Goal: Information Seeking & Learning: Understand process/instructions

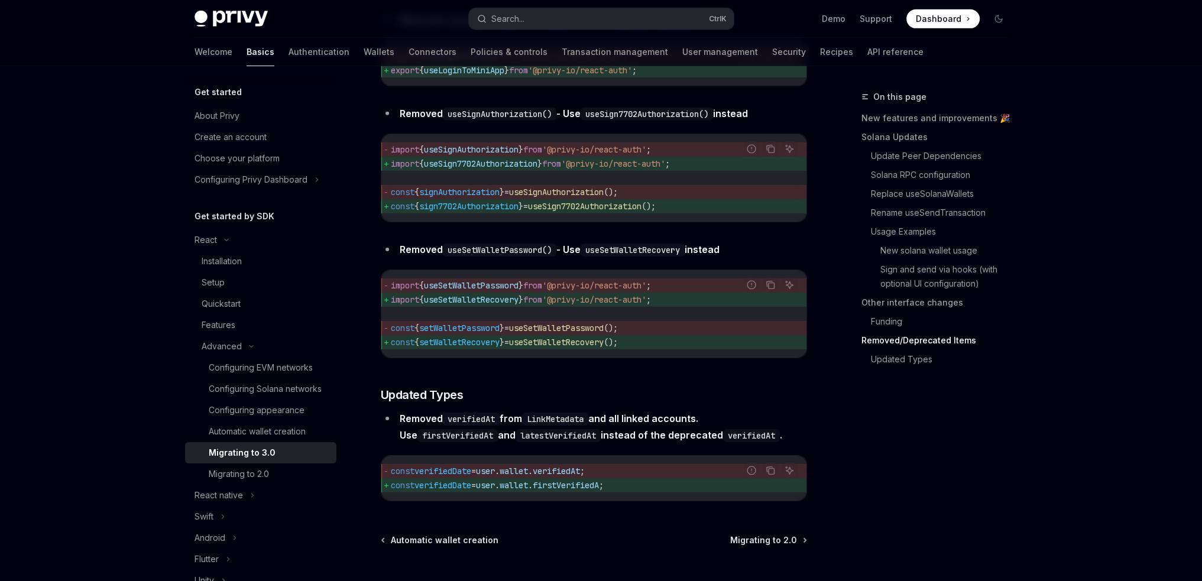
scroll to position [4980, 0]
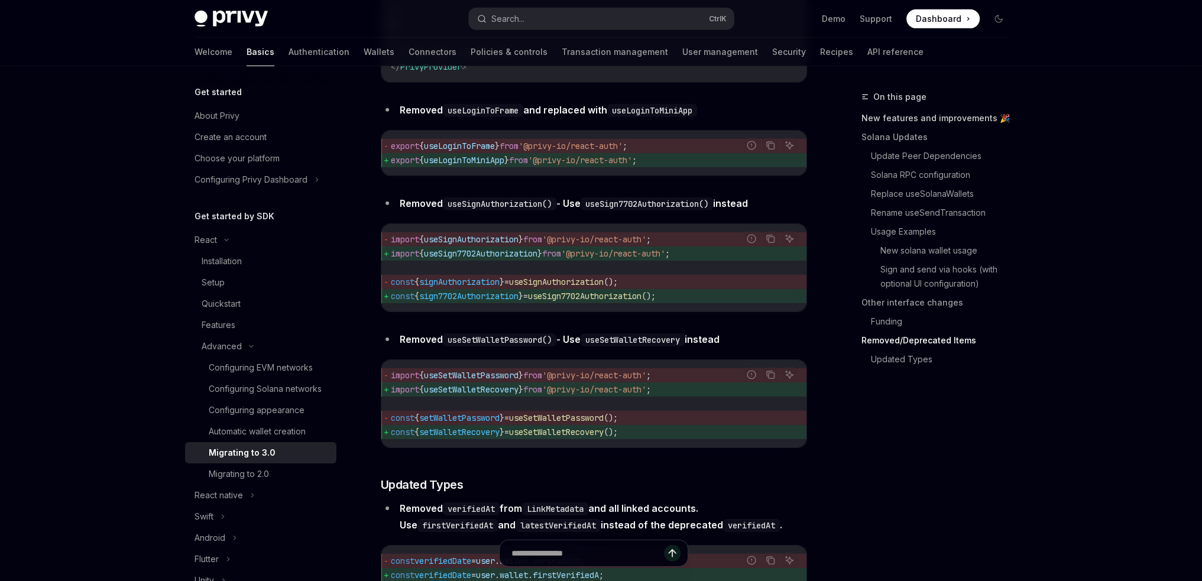
click at [931, 125] on link "New features and improvements 🎉" at bounding box center [940, 118] width 156 height 19
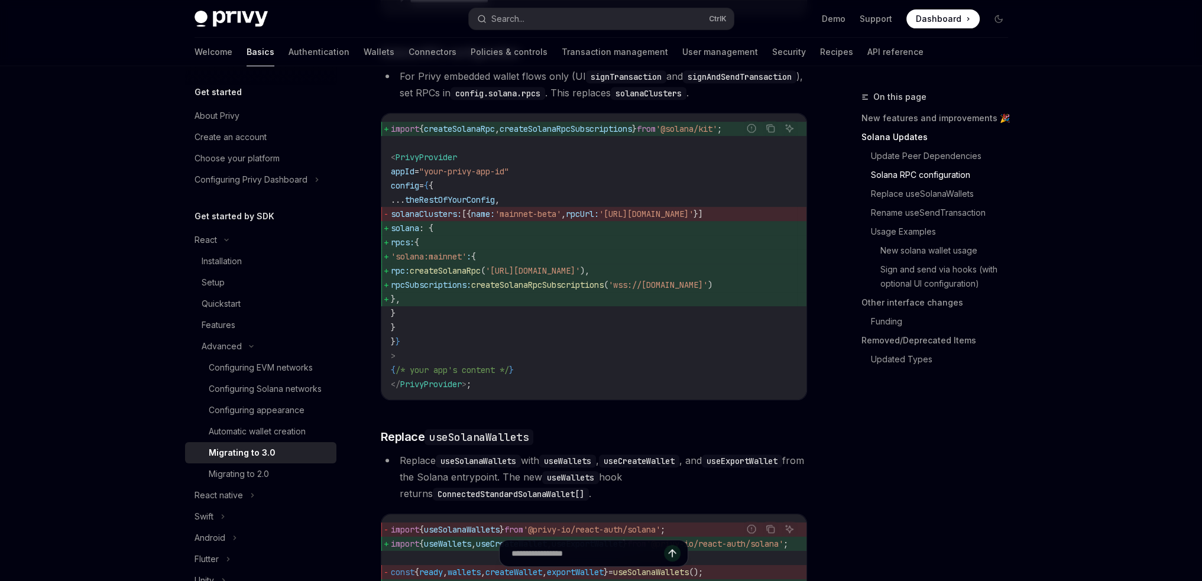
scroll to position [708, 0]
click at [882, 355] on link "Updated Types" at bounding box center [944, 359] width 147 height 19
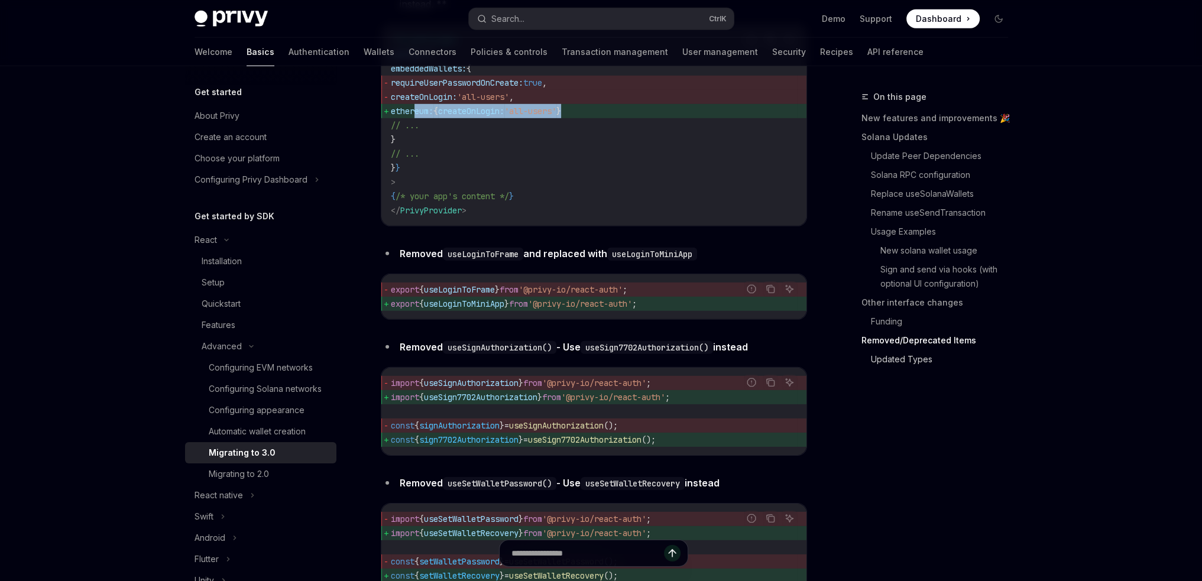
scroll to position [4861, 0]
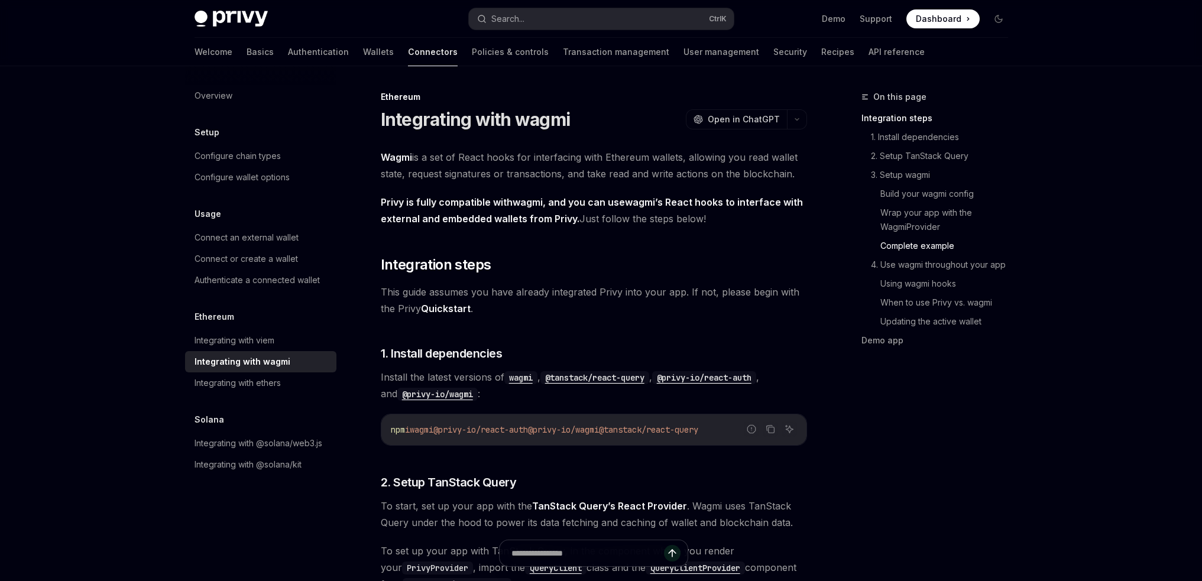
scroll to position [2157, 0]
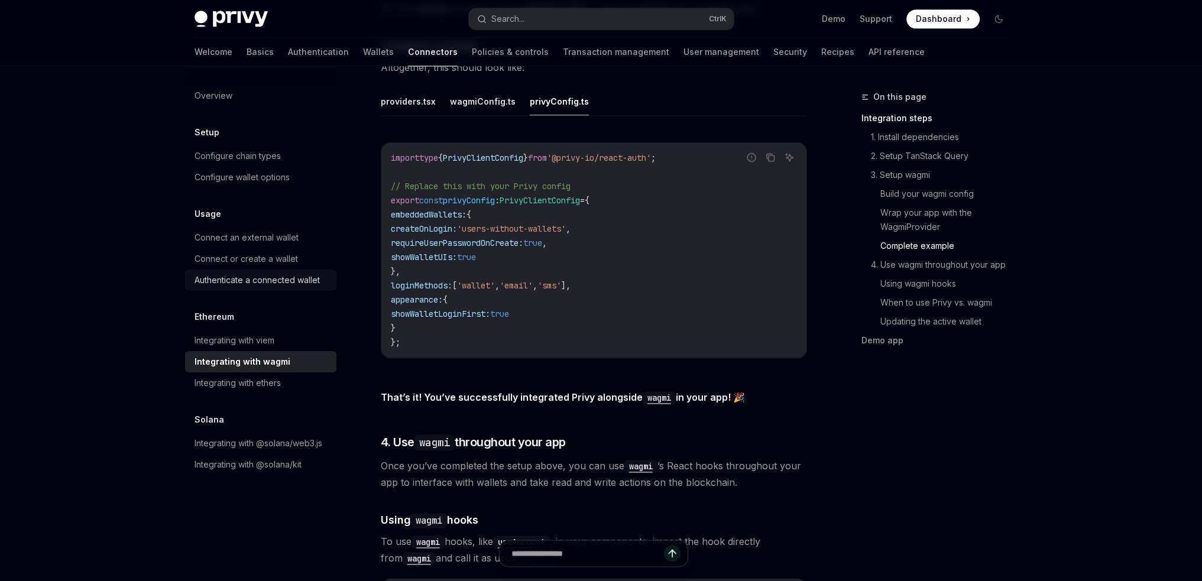
click at [256, 279] on div "Authenticate a connected wallet" at bounding box center [257, 280] width 125 height 14
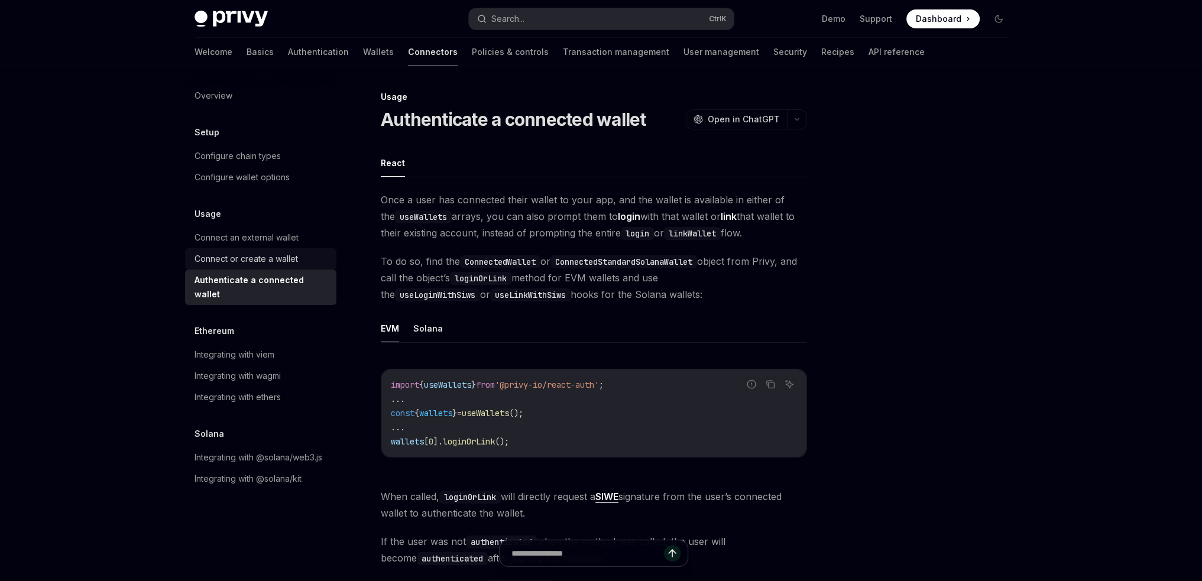
click at [262, 260] on div "Connect or create a wallet" at bounding box center [246, 259] width 103 height 14
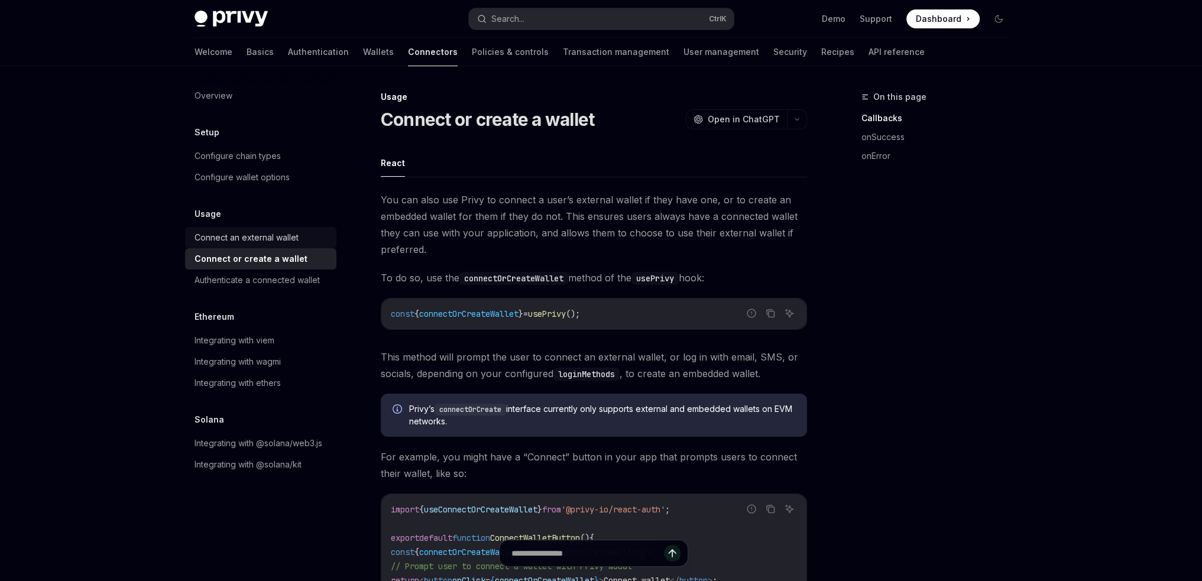
click at [267, 242] on div "Connect an external wallet" at bounding box center [247, 238] width 104 height 14
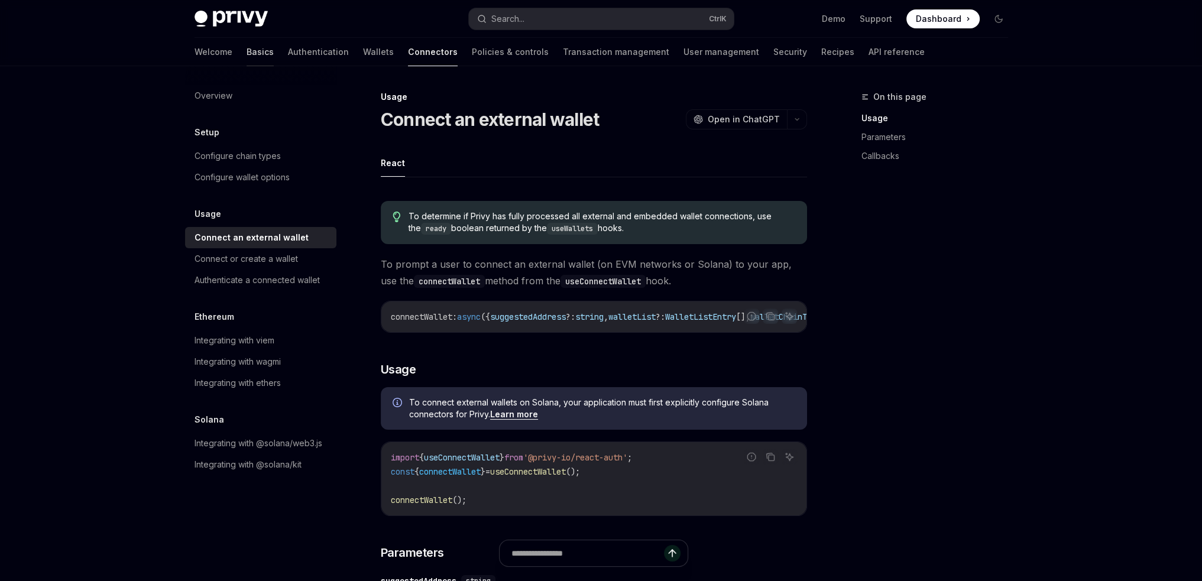
click at [247, 44] on link "Basics" at bounding box center [260, 52] width 27 height 28
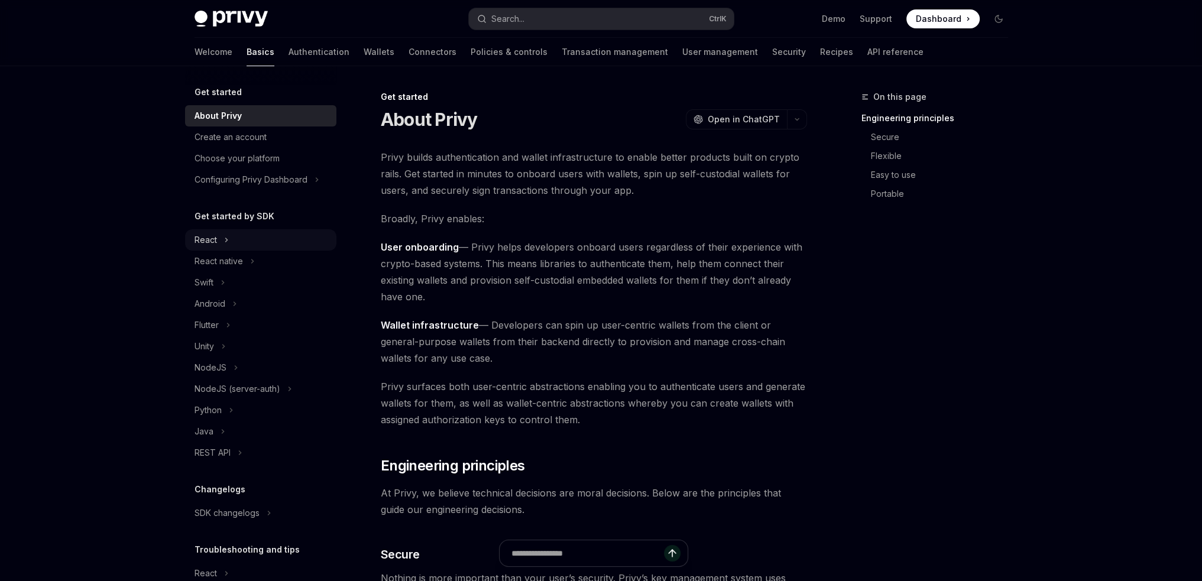
click at [215, 241] on div "React" at bounding box center [206, 240] width 22 height 14
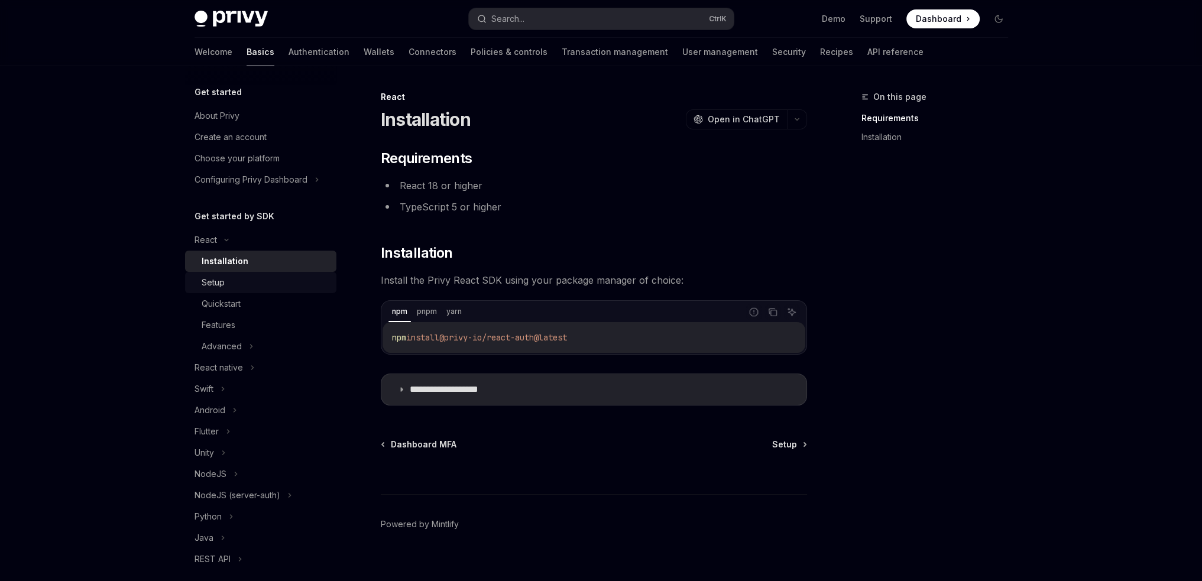
click at [245, 280] on div "Setup" at bounding box center [266, 283] width 128 height 14
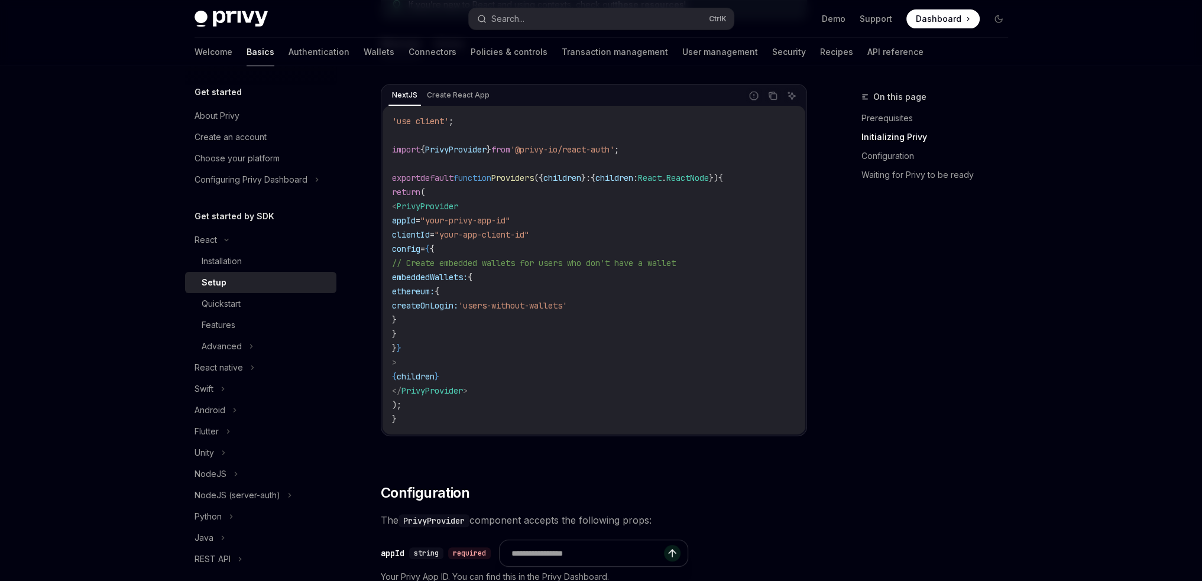
scroll to position [414, 0]
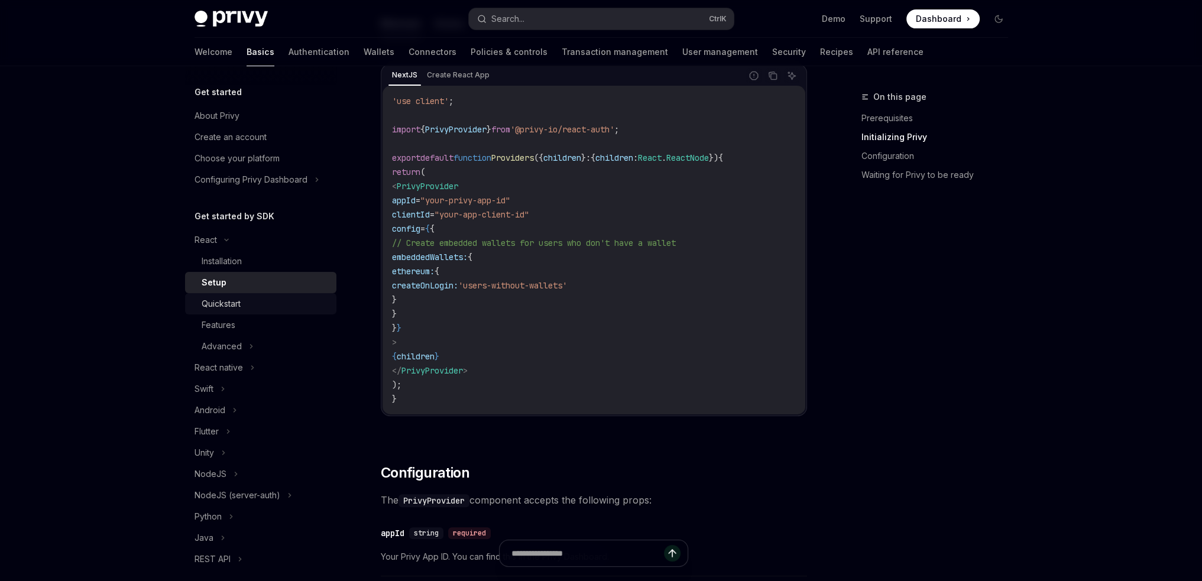
click at [224, 308] on div "Quickstart" at bounding box center [221, 304] width 39 height 14
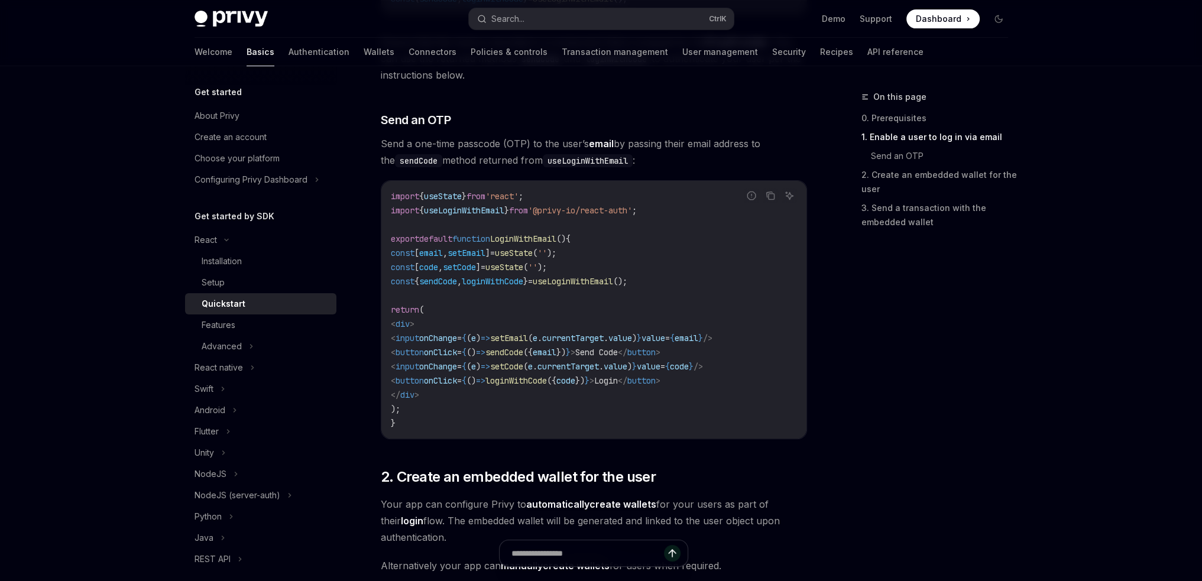
scroll to position [473, 0]
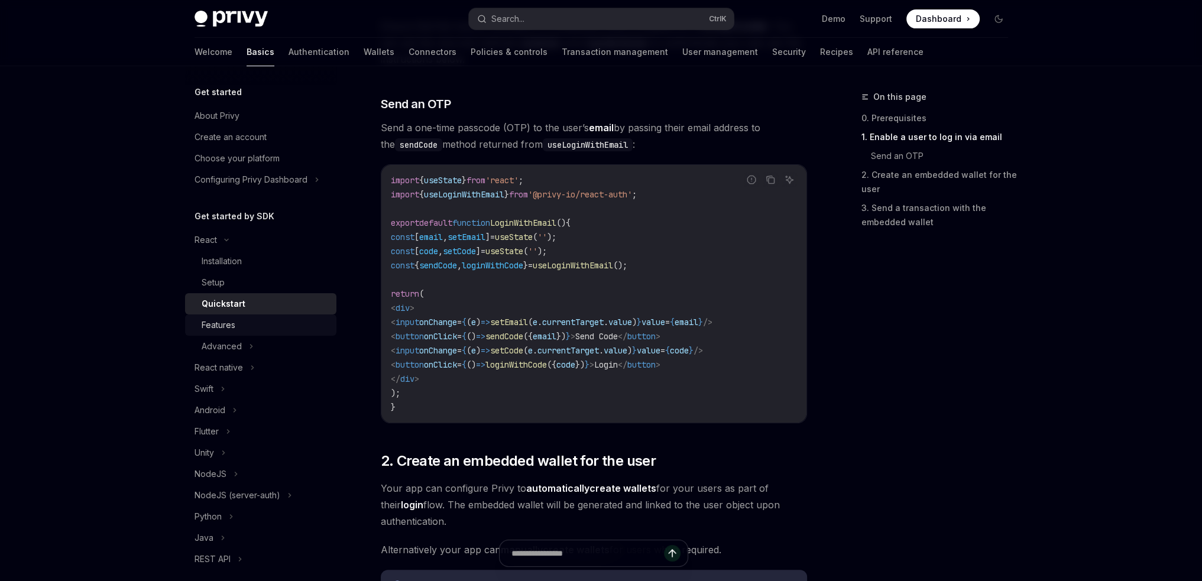
click at [258, 327] on div "Features" at bounding box center [266, 325] width 128 height 14
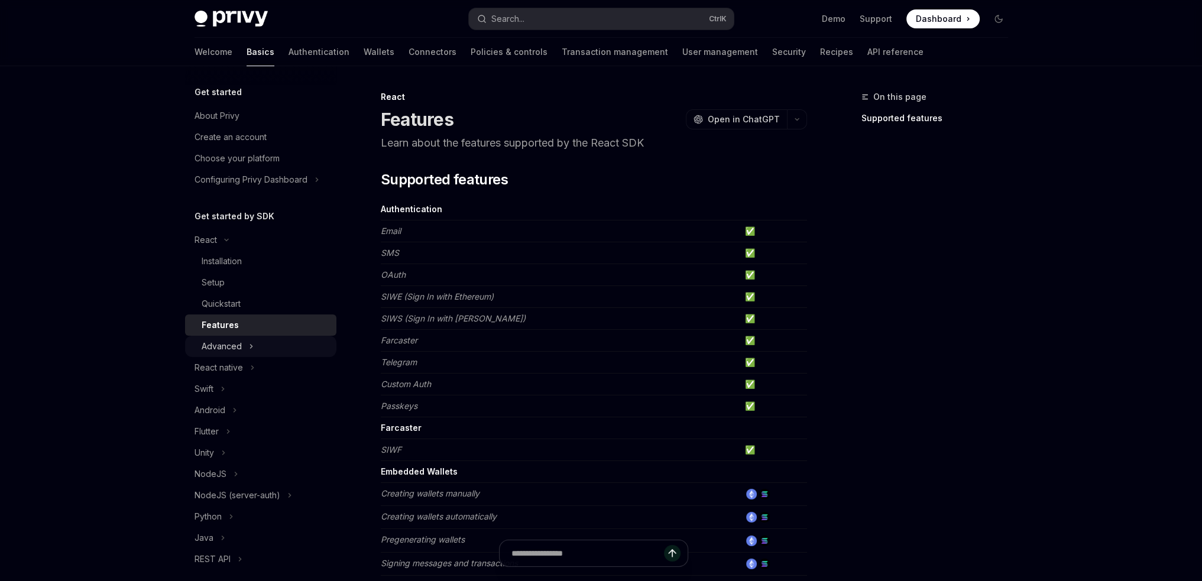
click at [253, 346] on button "Advanced" at bounding box center [260, 346] width 151 height 21
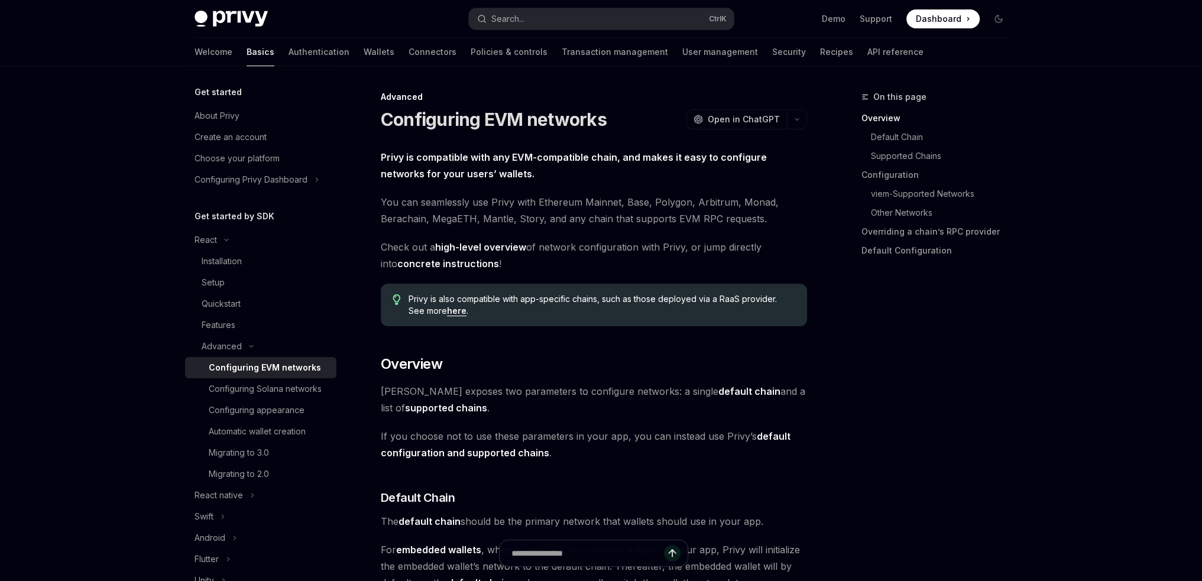
click at [277, 363] on div "Configuring EVM networks" at bounding box center [265, 368] width 112 height 14
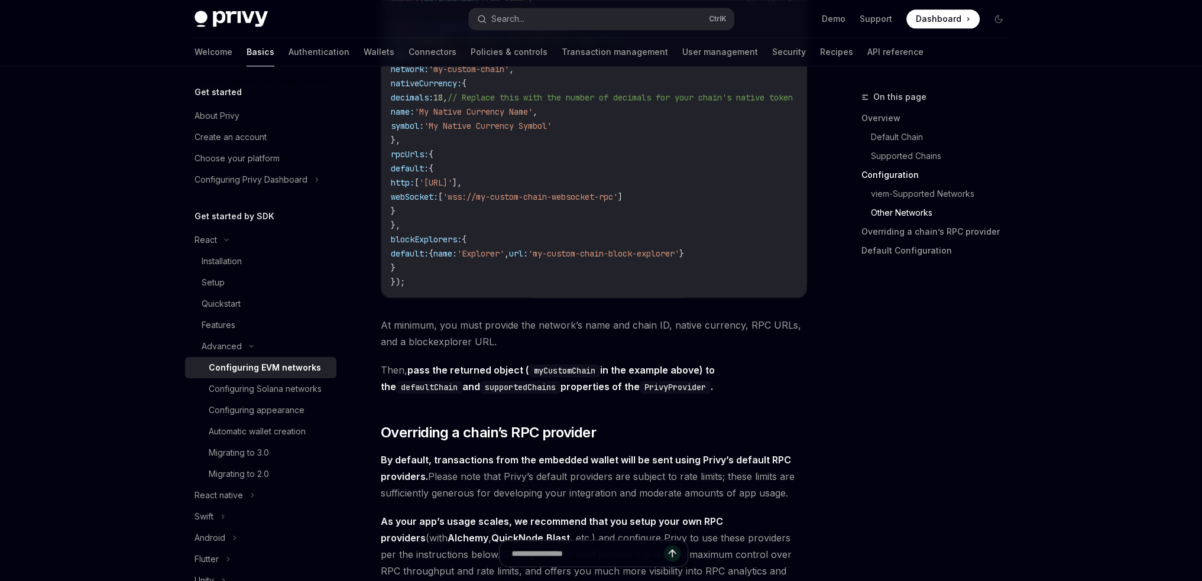
scroll to position [2188, 0]
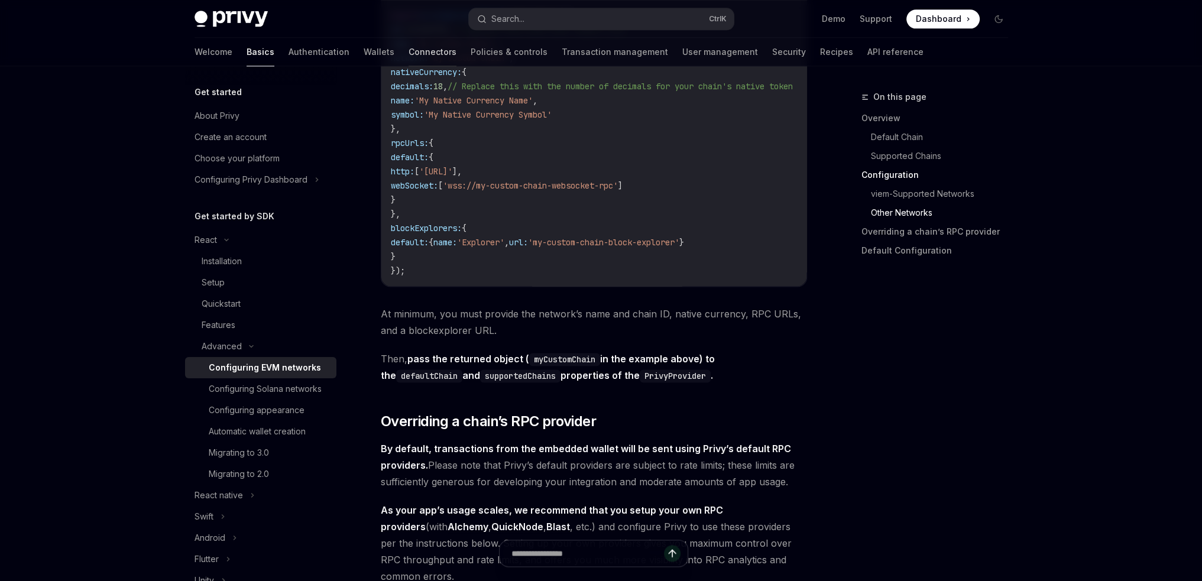
click at [409, 54] on link "Connectors" at bounding box center [433, 52] width 48 height 28
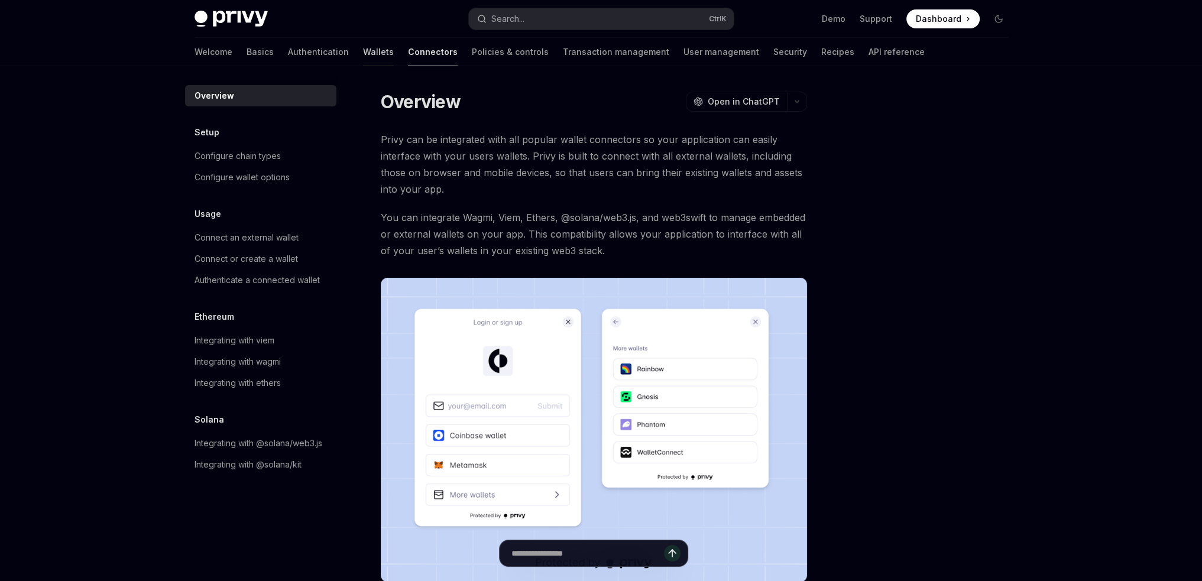
click at [363, 54] on link "Wallets" at bounding box center [378, 52] width 31 height 28
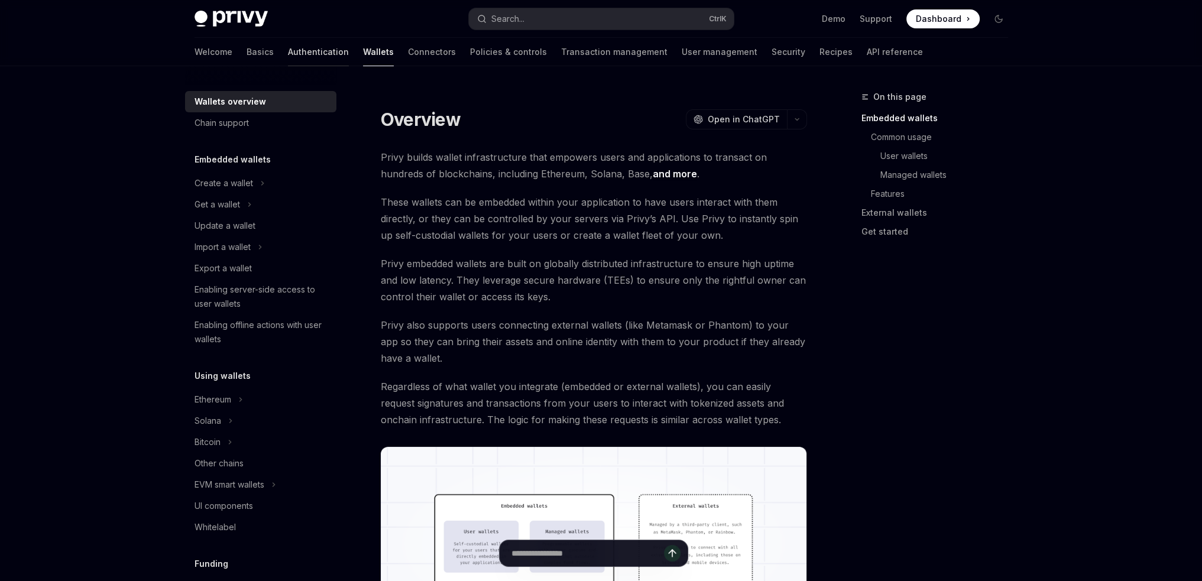
click at [288, 56] on link "Authentication" at bounding box center [318, 52] width 61 height 28
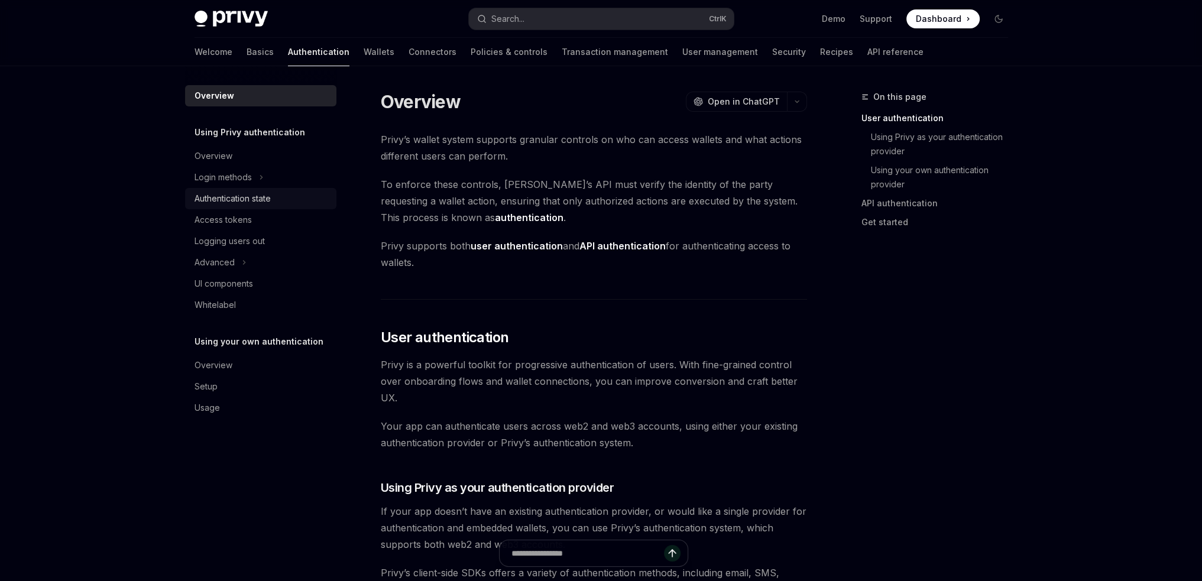
click at [266, 202] on div "Authentication state" at bounding box center [233, 199] width 76 height 14
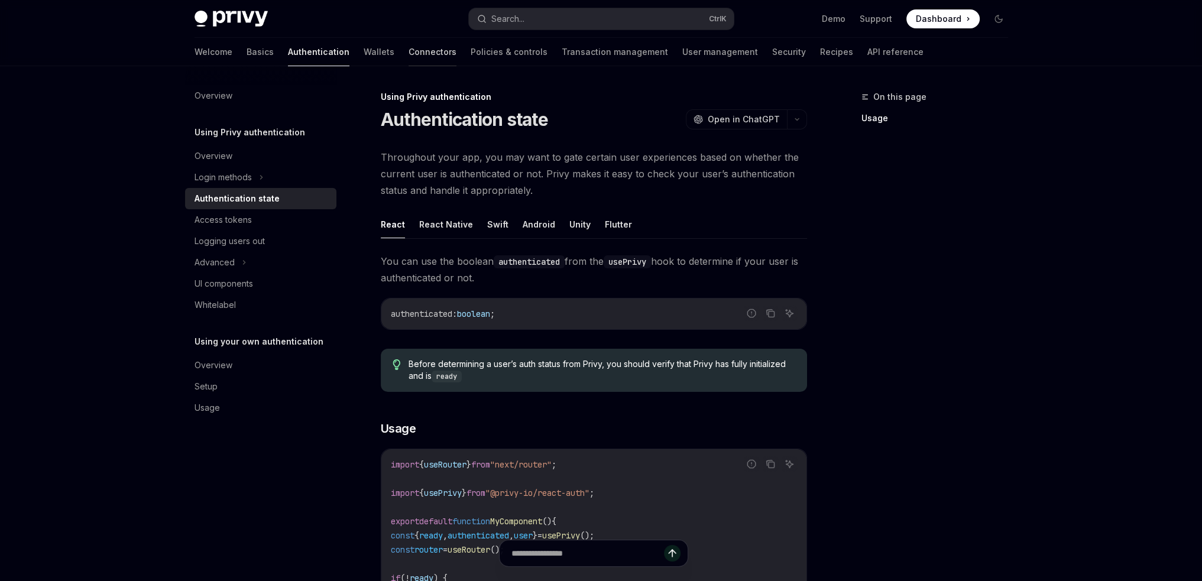
click at [409, 50] on link "Connectors" at bounding box center [433, 52] width 48 height 28
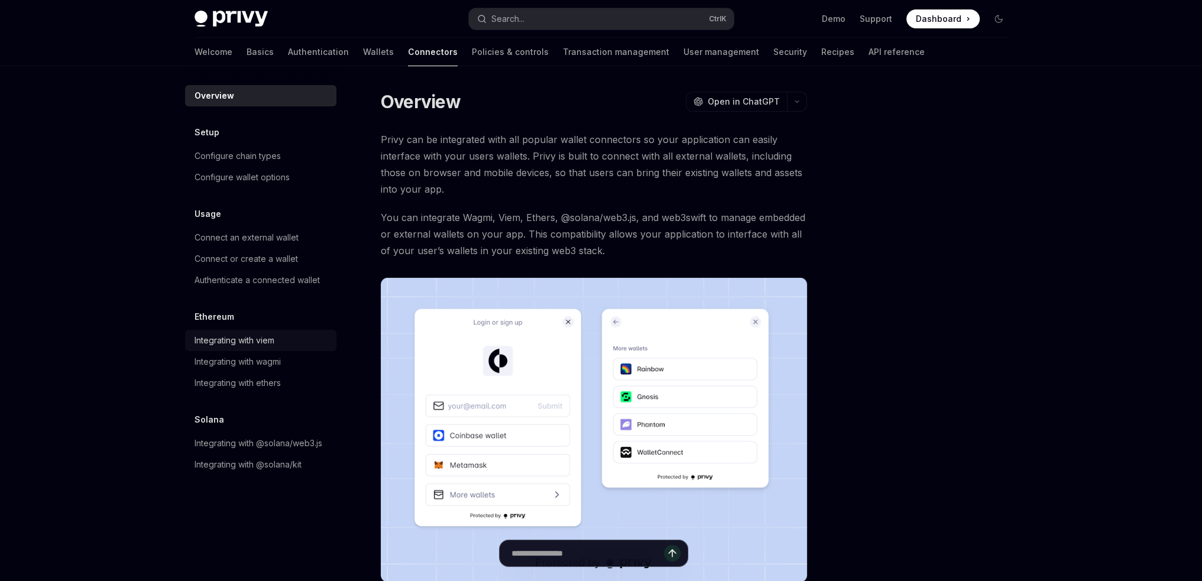
click at [282, 342] on div "Integrating with viem" at bounding box center [262, 341] width 135 height 14
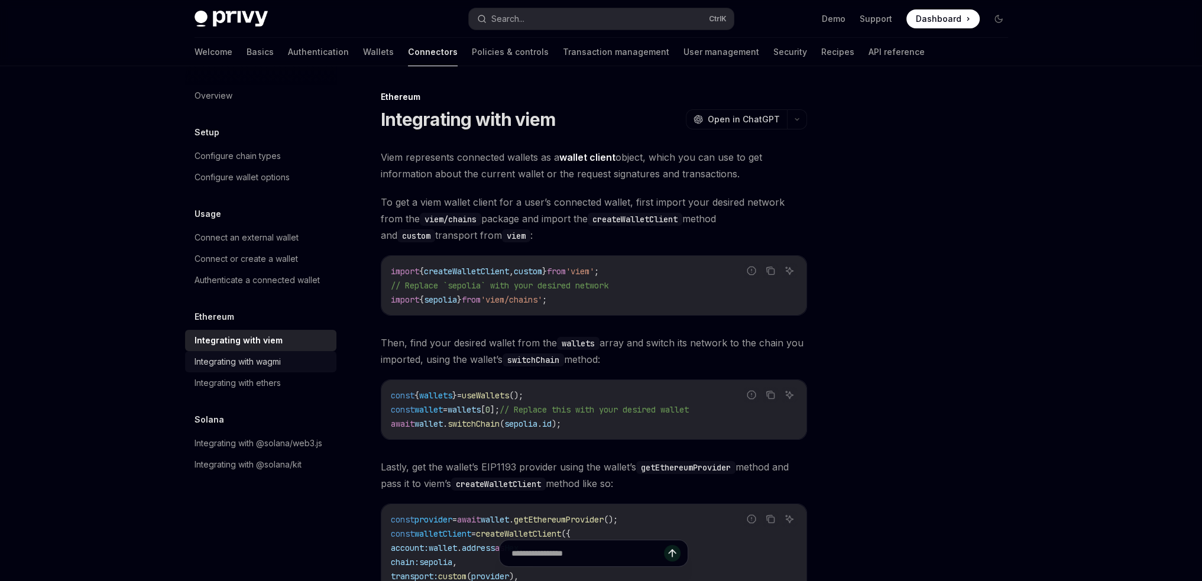
click at [277, 352] on link "Integrating with wagmi" at bounding box center [260, 361] width 151 height 21
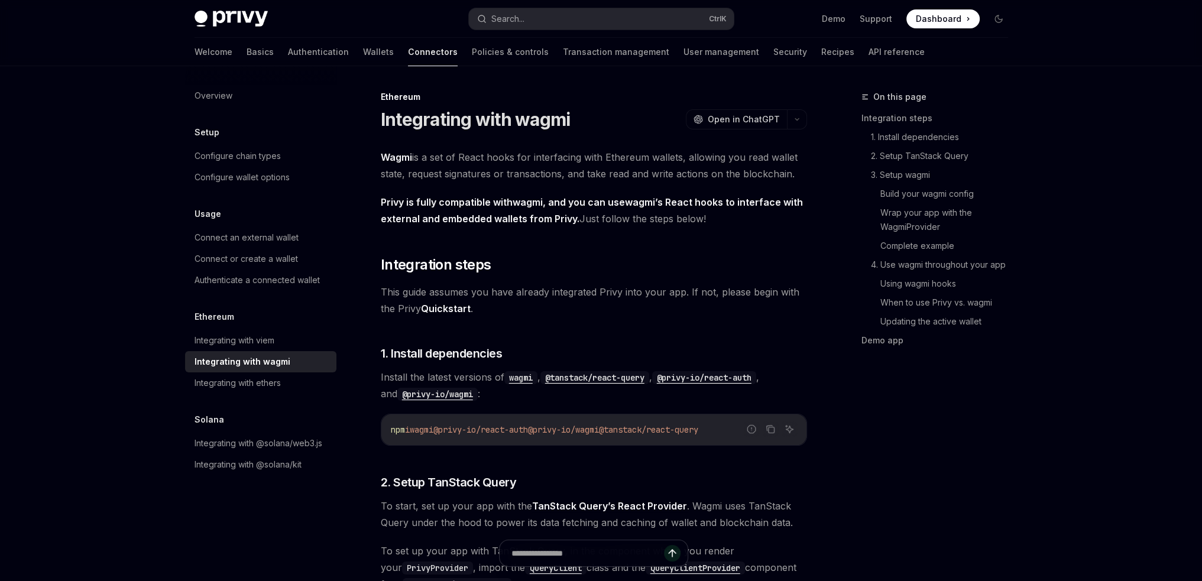
click at [274, 359] on div "Integrating with wagmi" at bounding box center [243, 362] width 96 height 14
type textarea "*"
click at [768, 428] on icon "Copy the contents from the code block" at bounding box center [771, 431] width 6 height 6
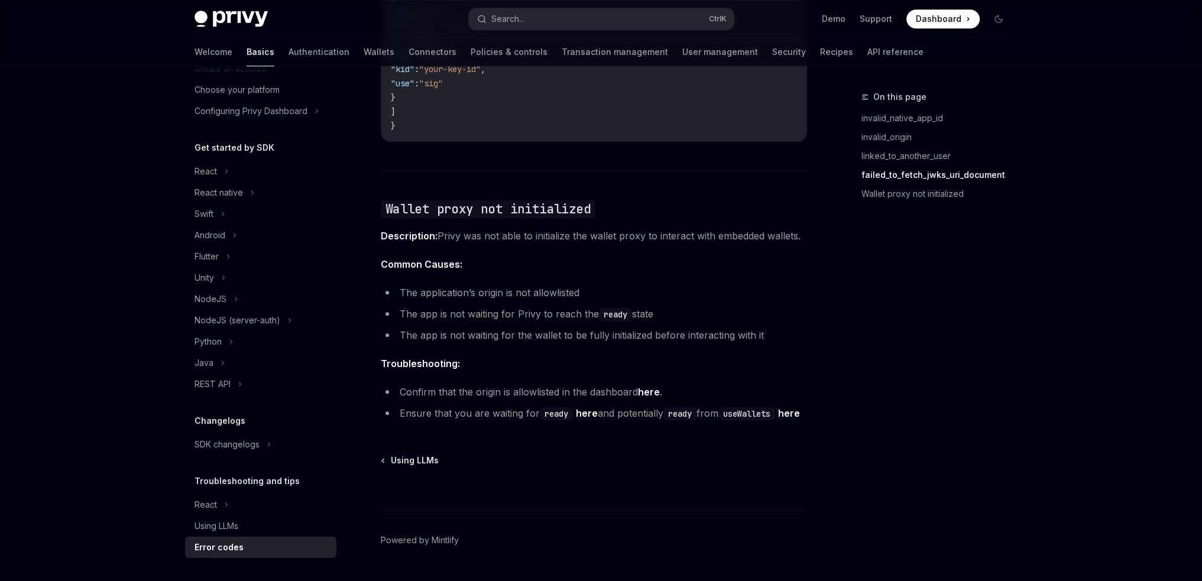
scroll to position [1804, 0]
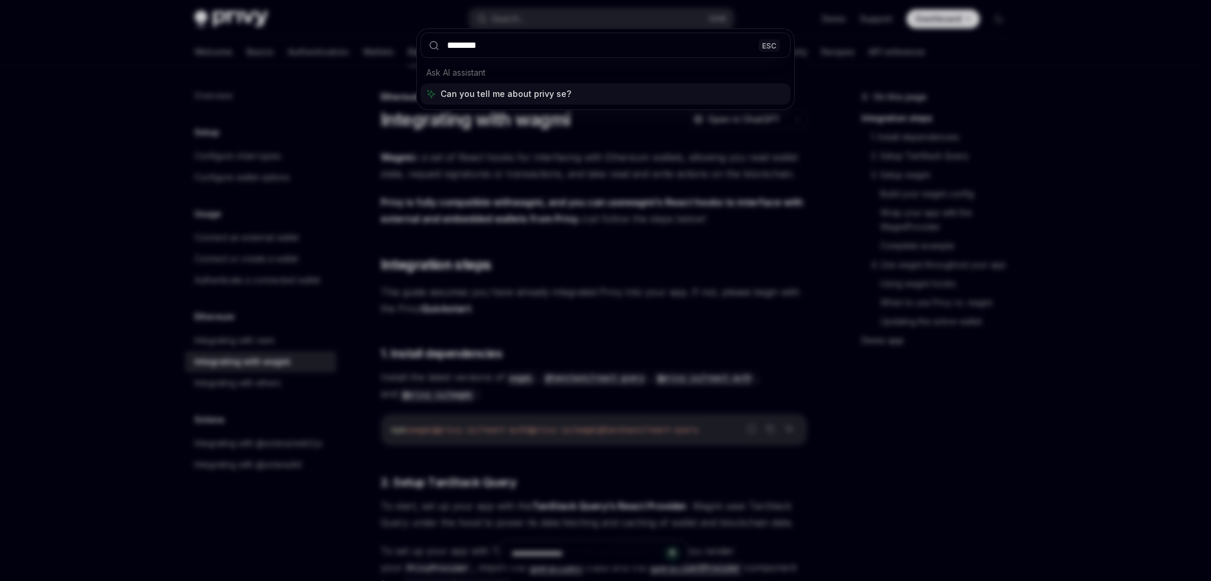
type input "*********"
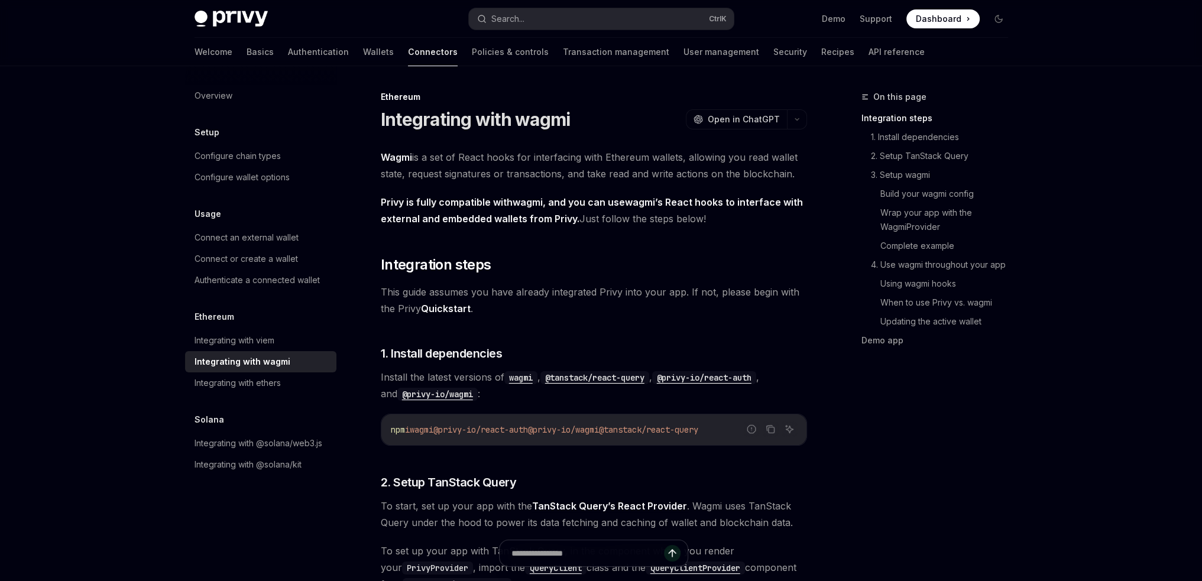
scroll to position [166, 0]
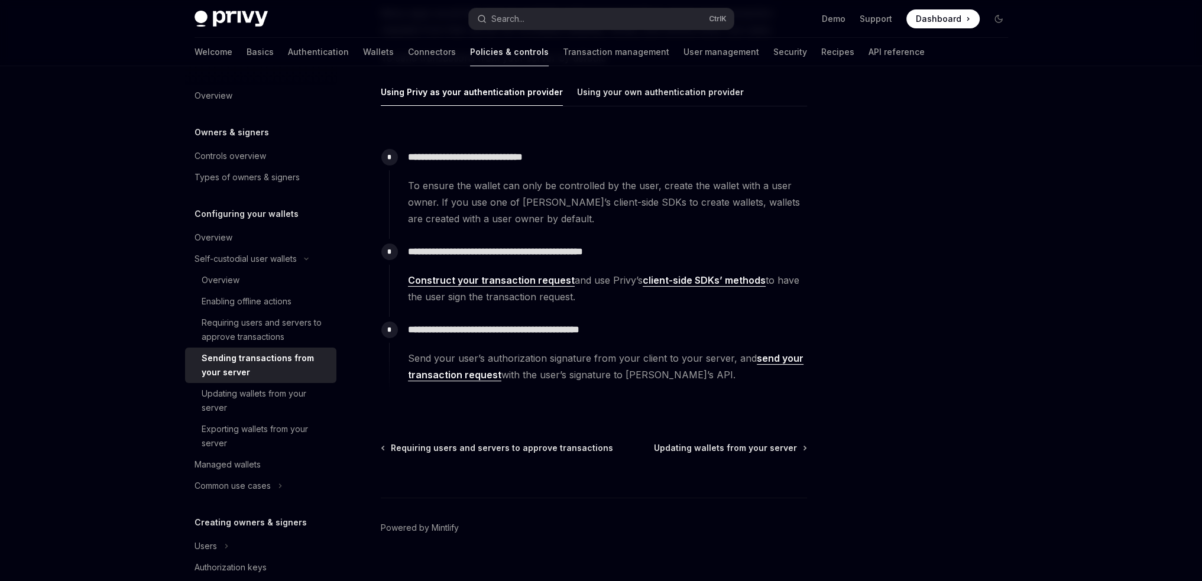
click at [220, 51] on div "Welcome Basics Authentication Wallets Connectors Policies & controls Transactio…" at bounding box center [560, 52] width 730 height 28
click at [247, 51] on link "Basics" at bounding box center [260, 52] width 27 height 28
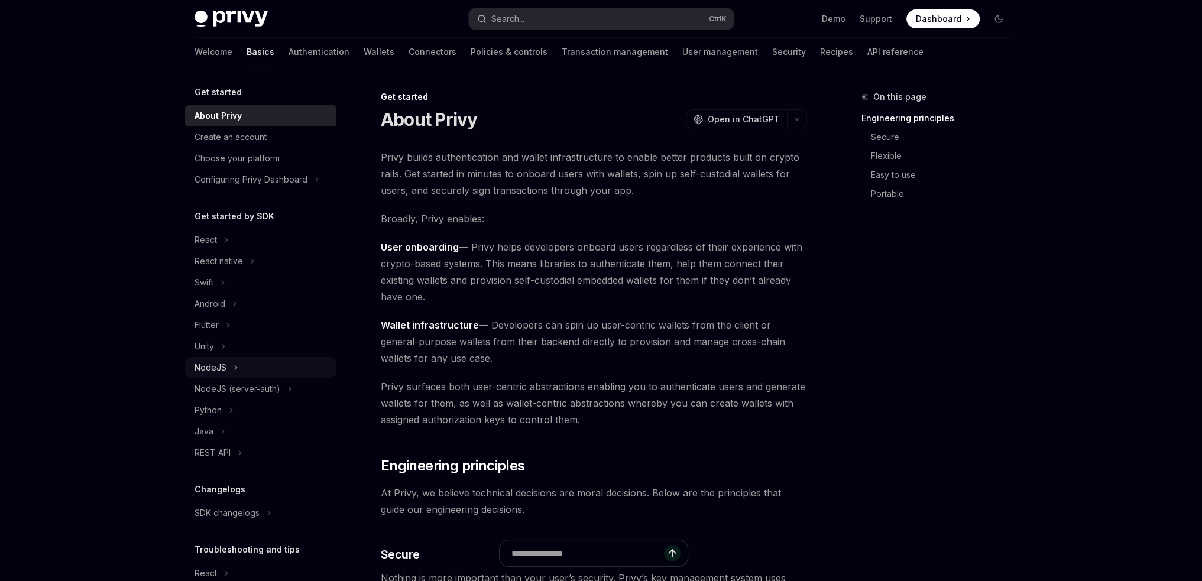
click at [229, 371] on button "NodeJS" at bounding box center [260, 367] width 151 height 21
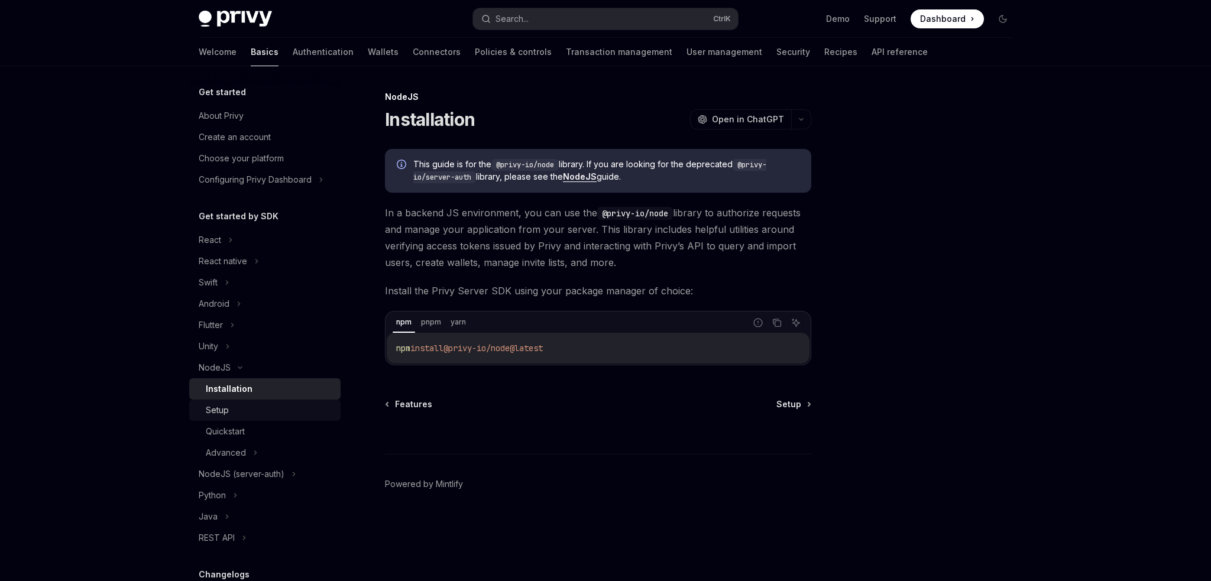
click at [225, 412] on div "Setup" at bounding box center [217, 410] width 23 height 14
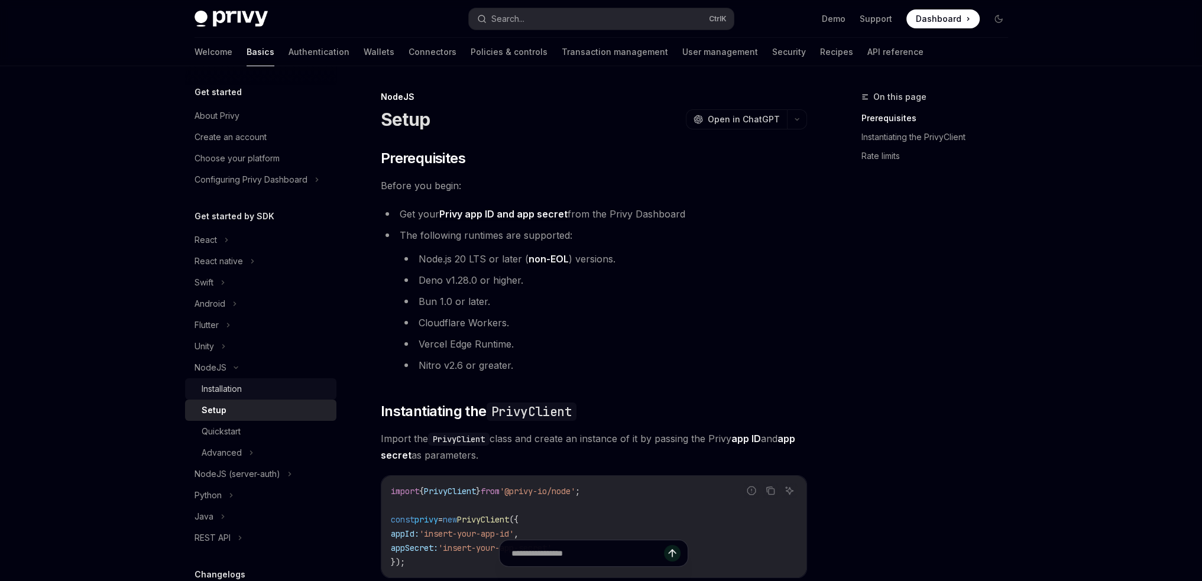
click at [237, 392] on div "Installation" at bounding box center [222, 389] width 40 height 14
type textarea "*"
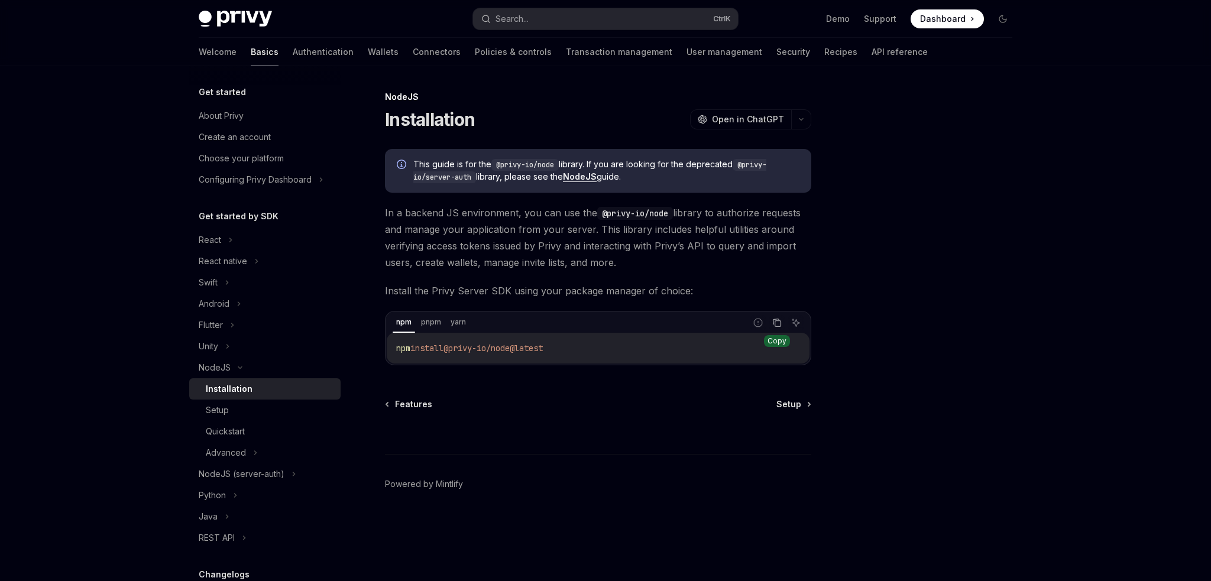
click at [782, 316] on button "Copy the contents from the code block" at bounding box center [776, 322] width 15 height 15
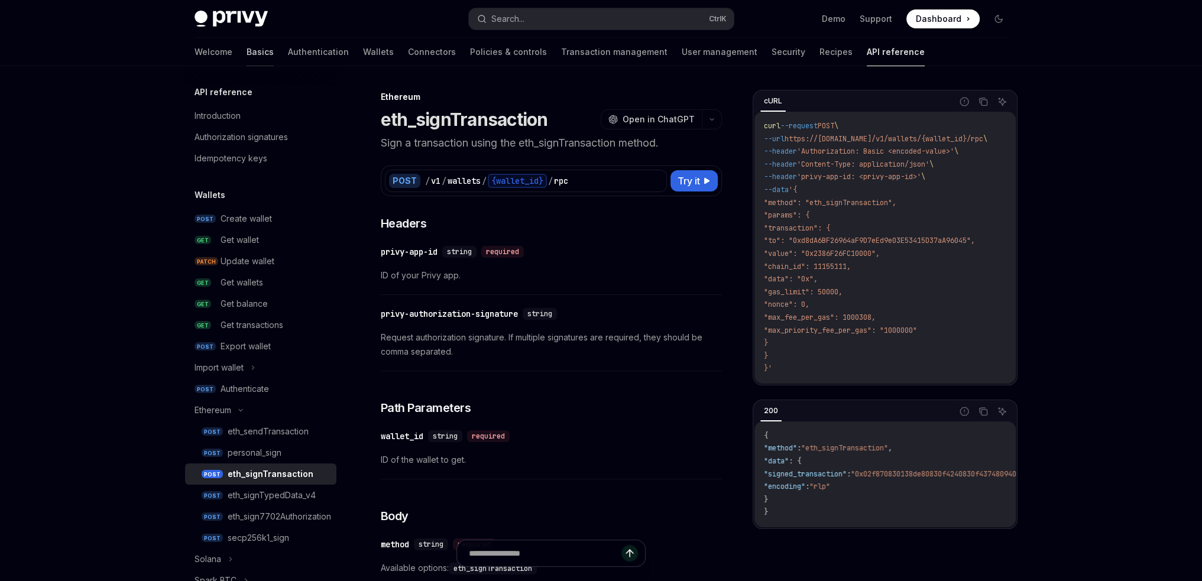
click at [247, 51] on link "Basics" at bounding box center [260, 52] width 27 height 28
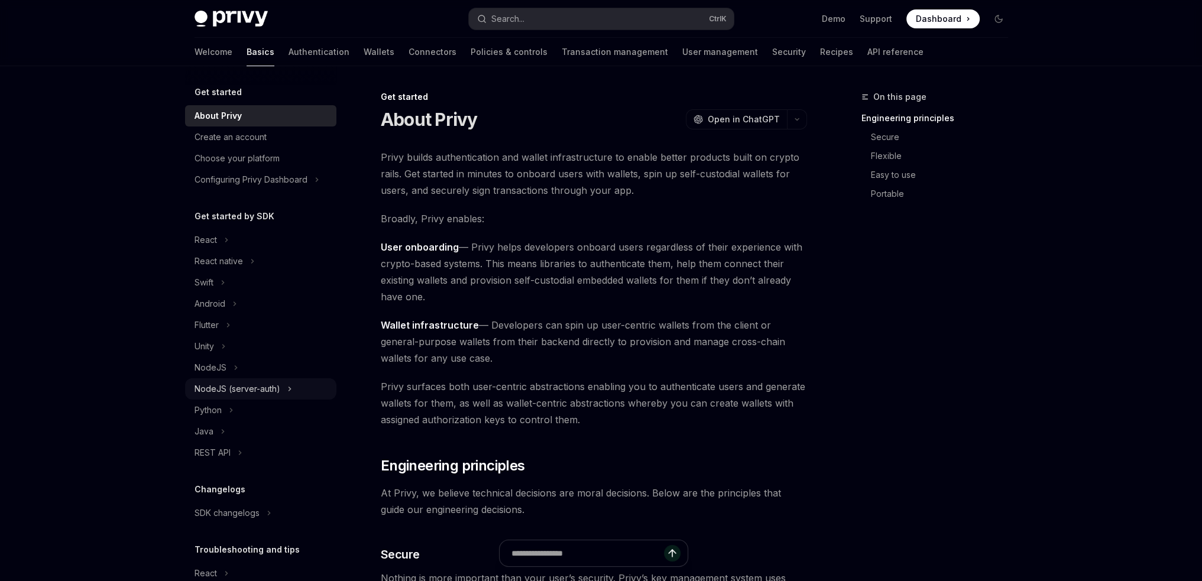
click at [256, 388] on div "NodeJS (server-auth)" at bounding box center [238, 389] width 86 height 14
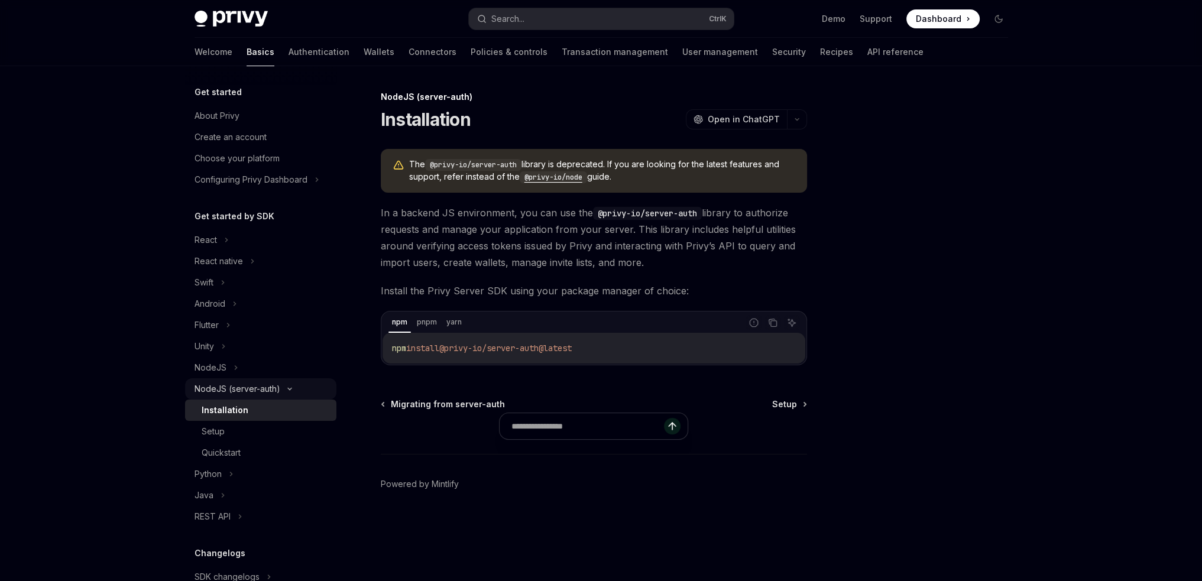
type textarea "*"
click at [774, 323] on icon "Copy the contents from the code block" at bounding box center [776, 322] width 9 height 9
